Goal: Task Accomplishment & Management: Manage account settings

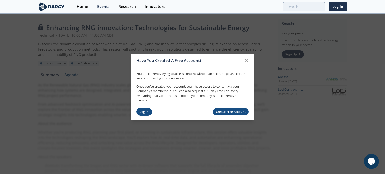
click at [139, 110] on link "Log In" at bounding box center [144, 112] width 16 height 8
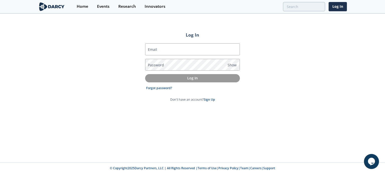
type input "[EMAIL_ADDRESS][DOMAIN_NAME]"
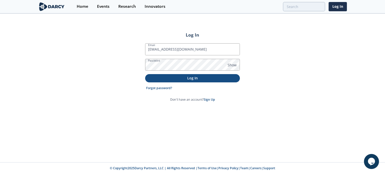
click at [178, 77] on p "Log In" at bounding box center [193, 77] width 88 height 5
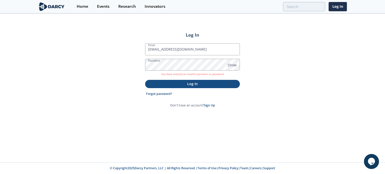
click at [187, 84] on p "Log In" at bounding box center [193, 83] width 88 height 5
click at [234, 64] on span "Show" at bounding box center [232, 64] width 9 height 5
click at [234, 64] on span "Hide" at bounding box center [232, 64] width 8 height 5
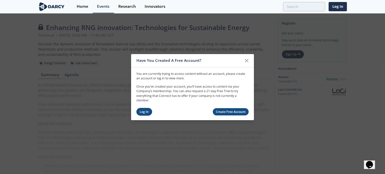
click at [146, 112] on link "Log In" at bounding box center [144, 112] width 16 height 8
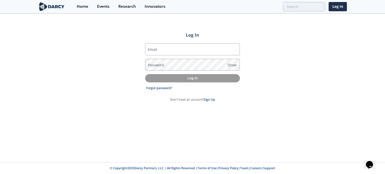
type input "nataly.yagur@ecopetrol-permian.com"
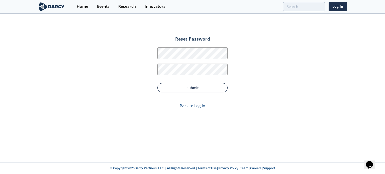
click at [204, 87] on button "Submit" at bounding box center [193, 87] width 70 height 9
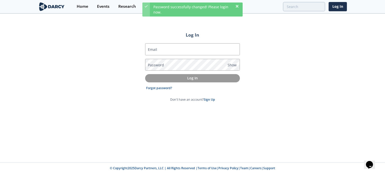
type input "[EMAIL_ADDRESS][DOMAIN_NAME]"
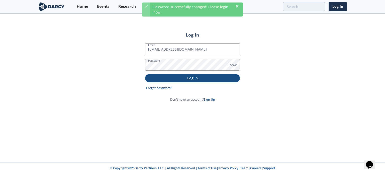
click at [214, 79] on p "Log In" at bounding box center [193, 77] width 88 height 5
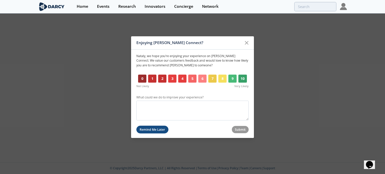
click at [158, 130] on button "Remind Me Later" at bounding box center [152, 130] width 32 height 8
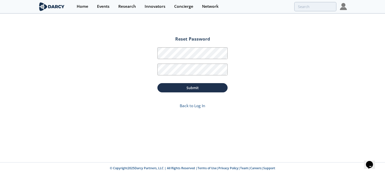
drag, startPoint x: 319, startPoint y: 63, endPoint x: 296, endPoint y: 49, distance: 26.4
click at [319, 63] on div "Reset Password Password Password Confirmation Submit Back to Log In" at bounding box center [192, 88] width 385 height 148
click at [343, 7] on img at bounding box center [343, 6] width 7 height 7
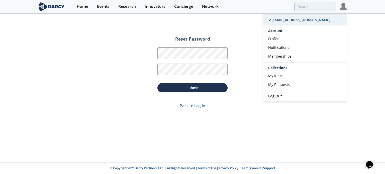
click at [278, 19] on span "✓ nataly.yagur@ecopetrol-permian.com" at bounding box center [300, 20] width 62 height 5
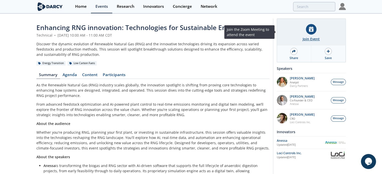
click at [310, 30] on icon at bounding box center [311, 29] width 5 height 5
